Goal: Check status

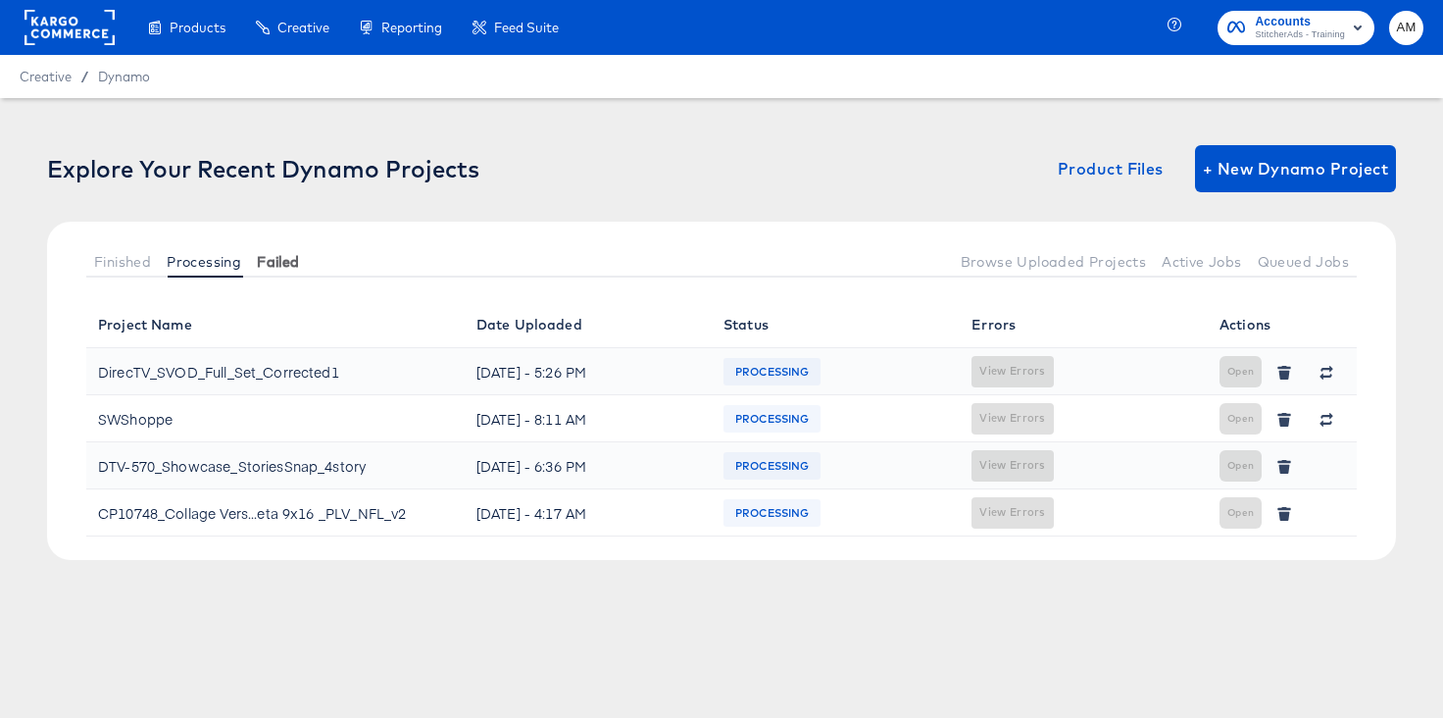
click at [271, 268] on span "Failed" at bounding box center [278, 262] width 42 height 16
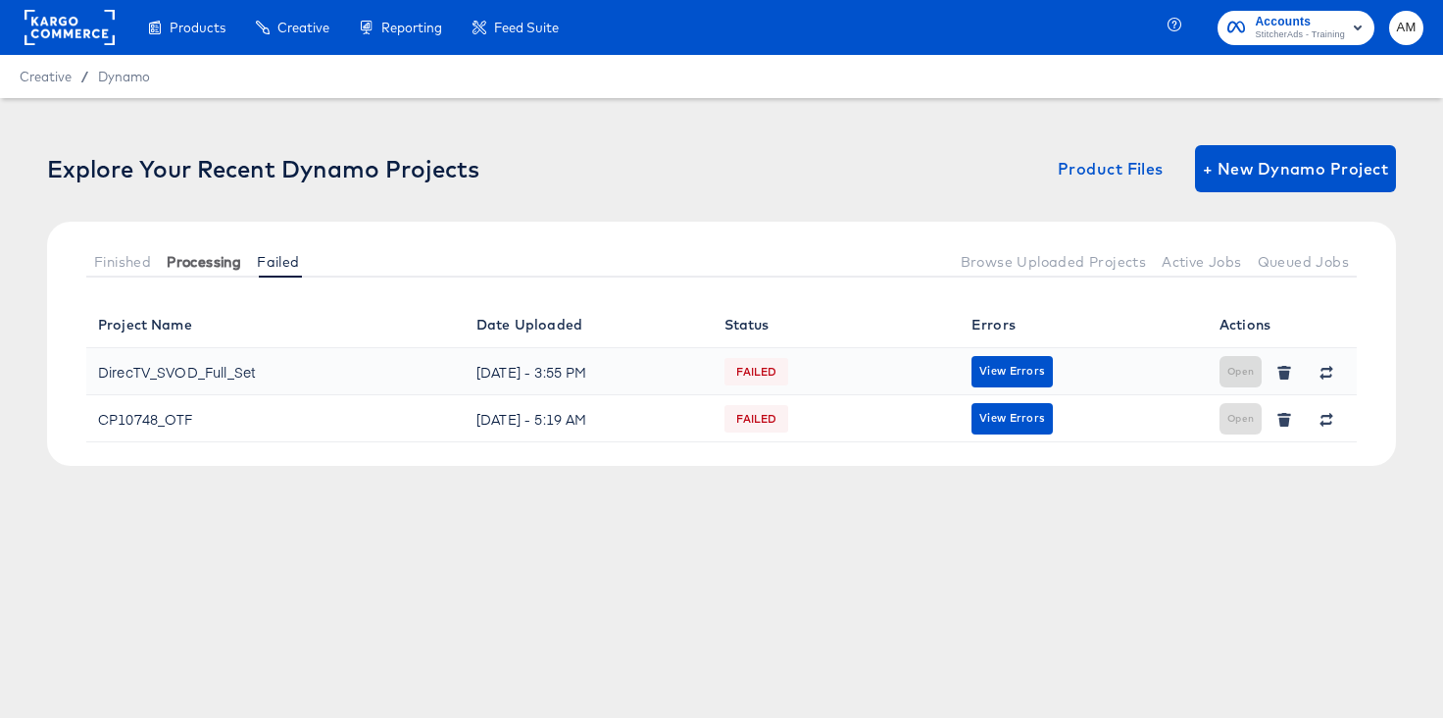
click at [231, 264] on span "Processing" at bounding box center [204, 262] width 75 height 16
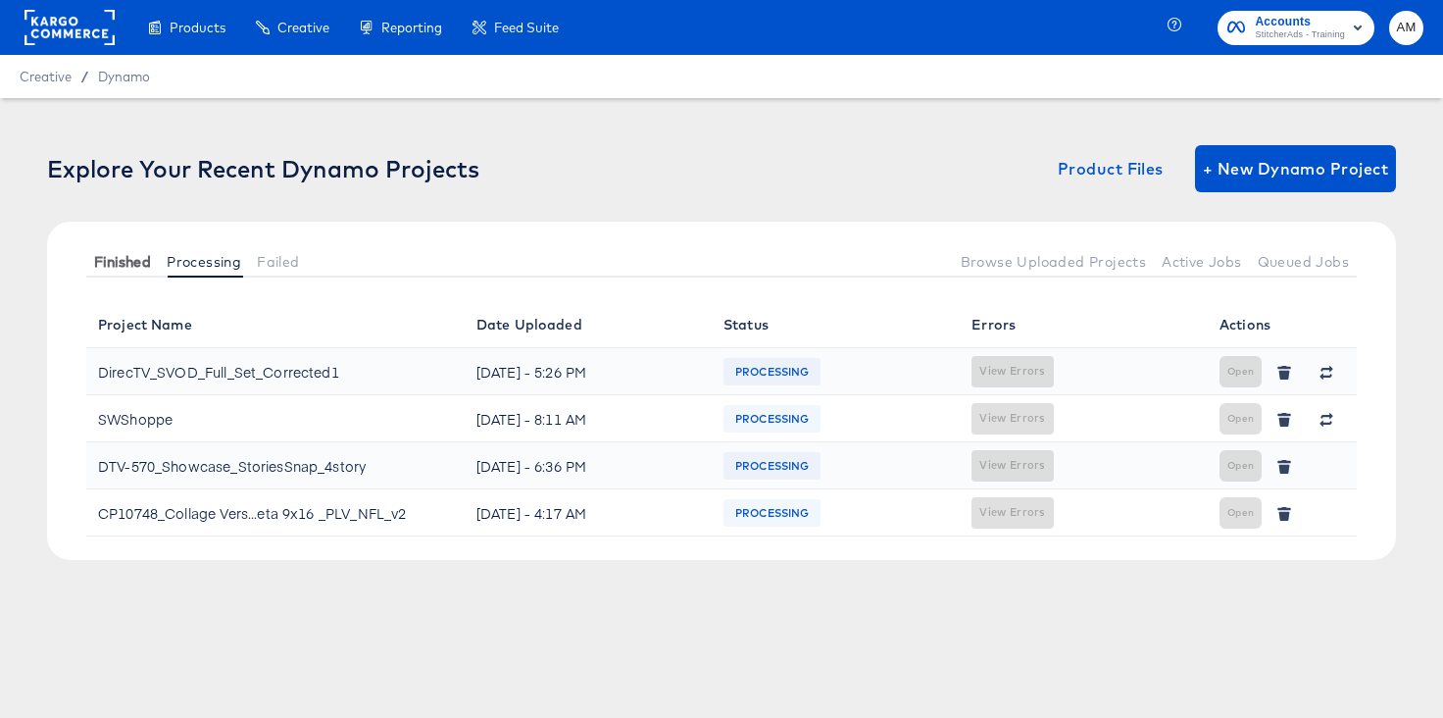
click at [141, 265] on span "Finished" at bounding box center [122, 262] width 57 height 16
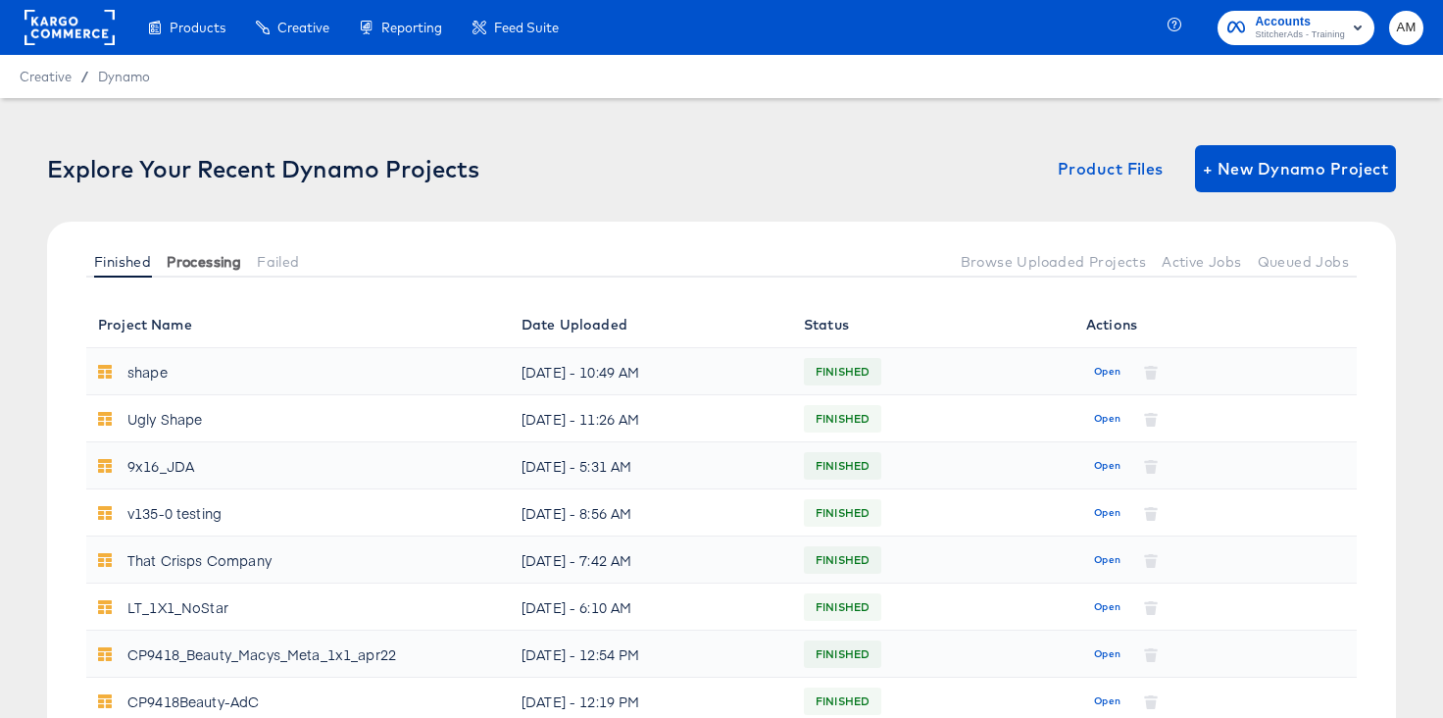
click at [209, 270] on button "Processing" at bounding box center [204, 261] width 90 height 32
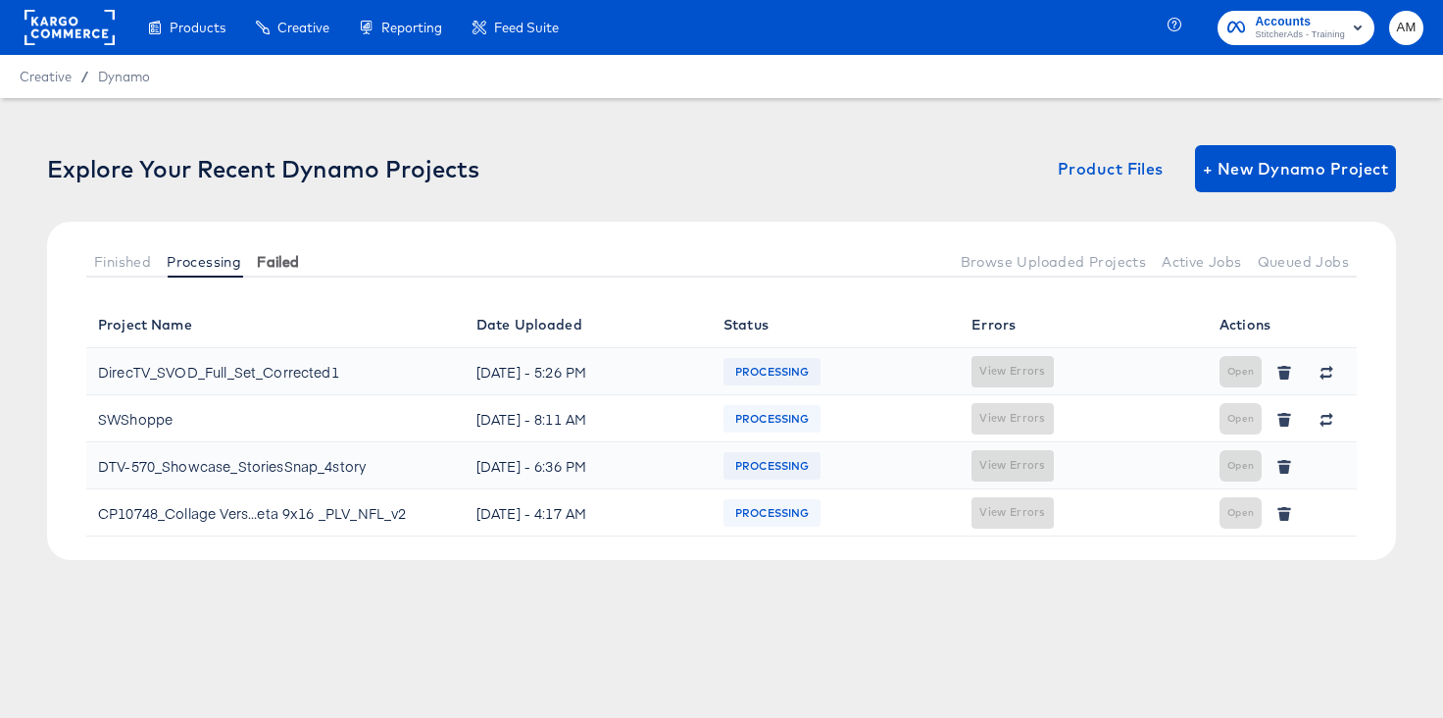
click at [269, 257] on span "Failed" at bounding box center [278, 262] width 42 height 16
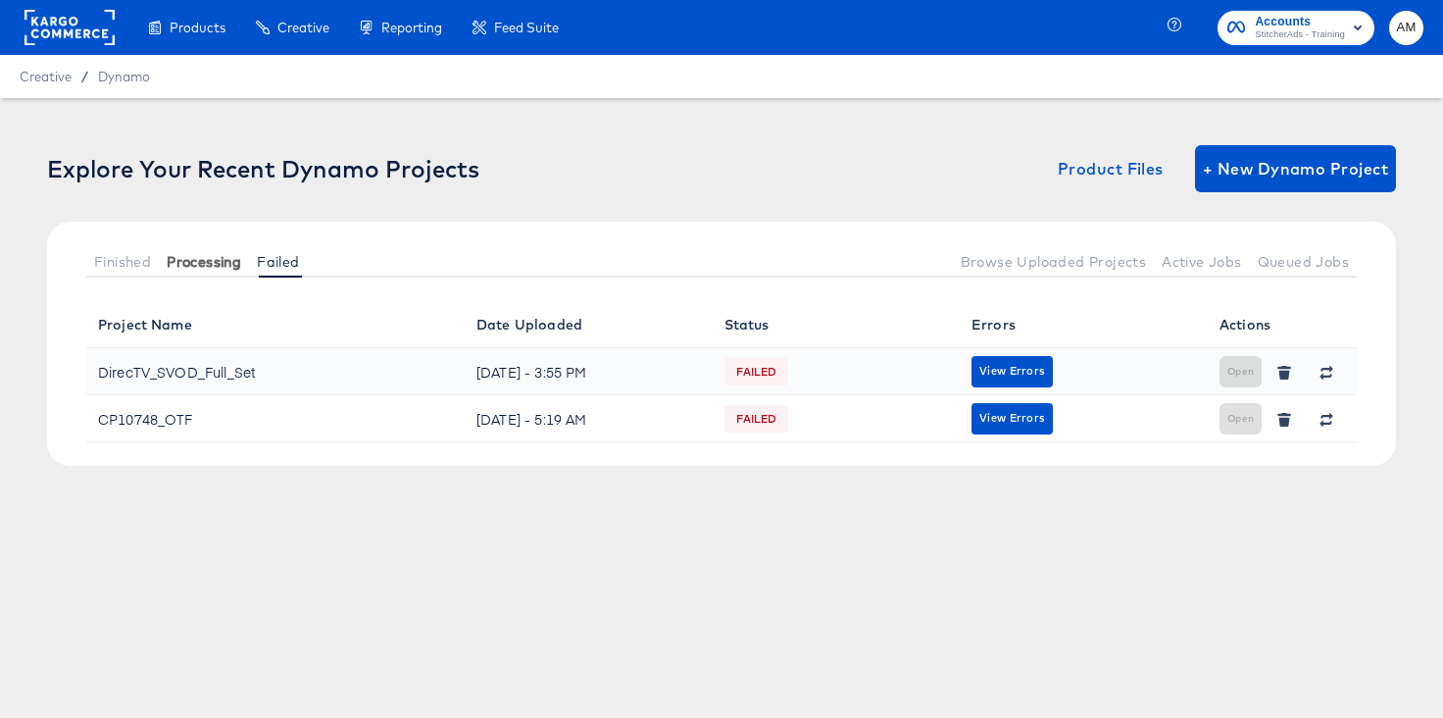
click at [209, 258] on span "Processing" at bounding box center [204, 262] width 75 height 16
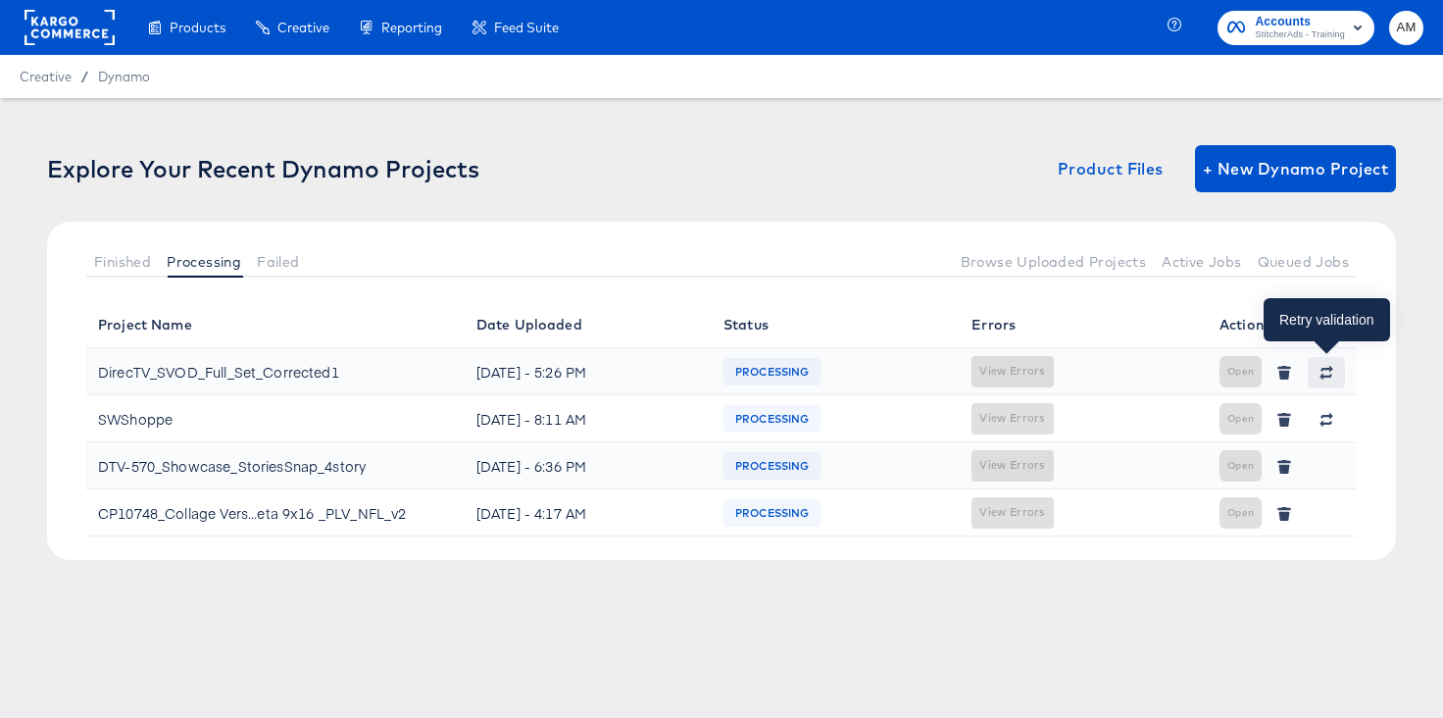
click at [1327, 370] on icon "button" at bounding box center [1327, 373] width 14 height 14
